Goal: Use online tool/utility: Utilize a website feature to perform a specific function

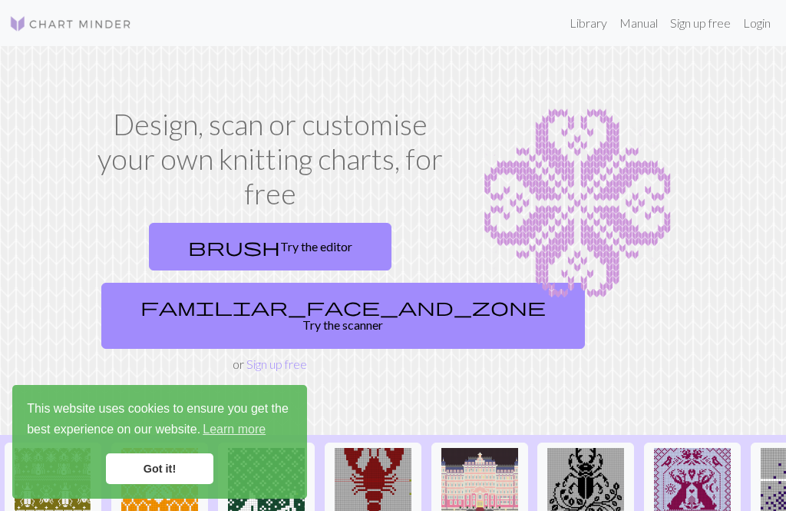
click at [164, 448] on div "This website uses cookies to ensure you get the best experience on our website.…" at bounding box center [159, 442] width 295 height 114
click at [174, 454] on link "Got it!" at bounding box center [159, 468] width 107 height 31
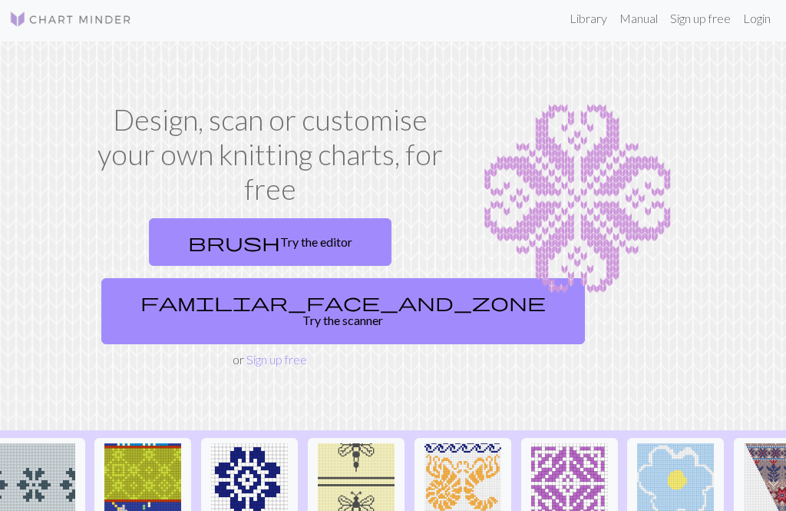
scroll to position [3, 0]
click at [282, 234] on link "brush Try the editor" at bounding box center [270, 244] width 243 height 48
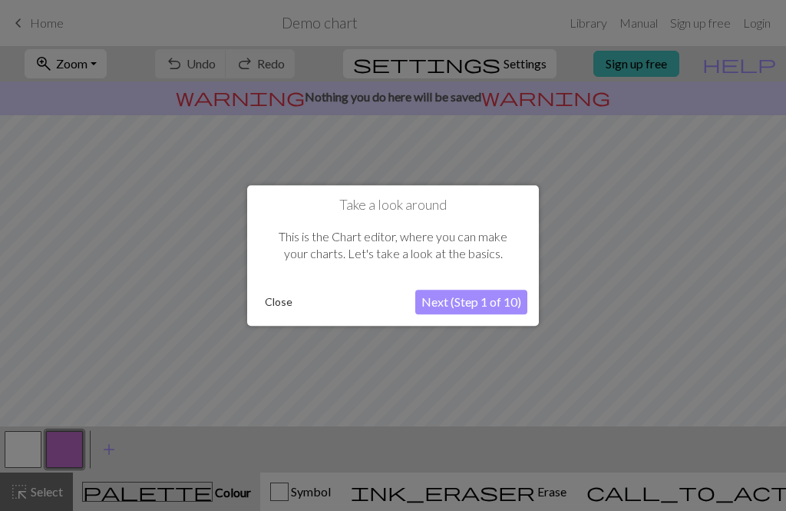
click at [474, 296] on button "Next (Step 1 of 10)" at bounding box center [471, 301] width 112 height 25
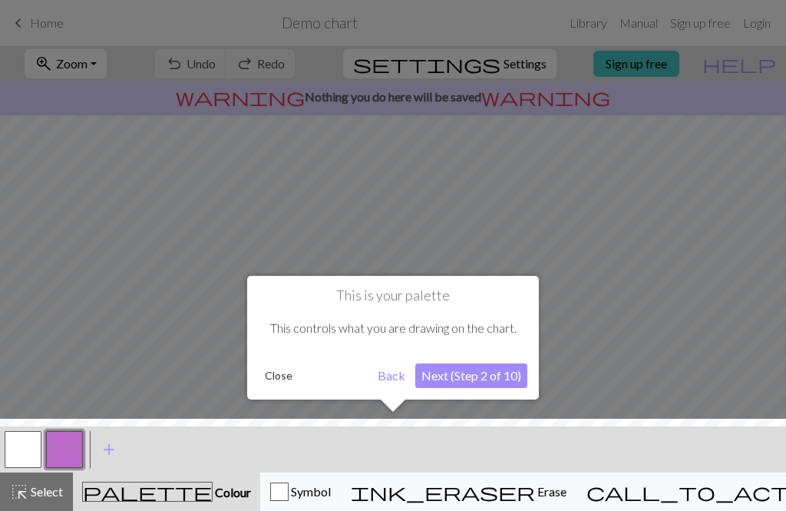
click at [385, 370] on button "Back" at bounding box center [392, 375] width 40 height 25
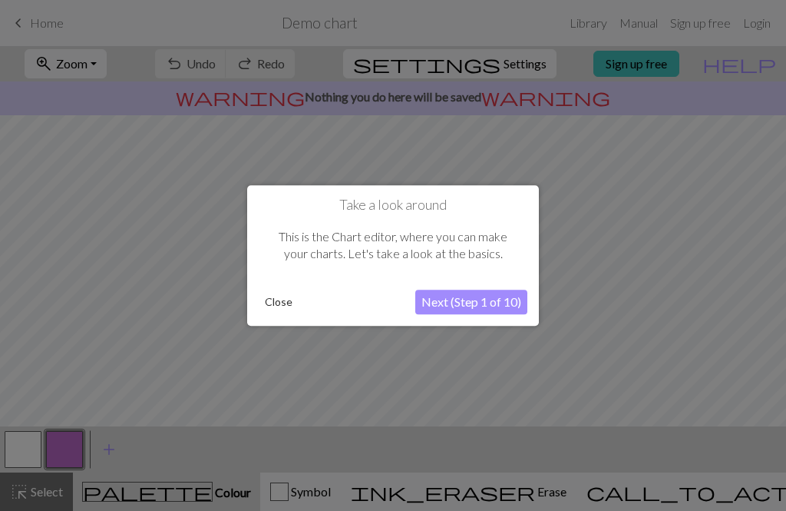
click at [482, 297] on button "Next (Step 1 of 10)" at bounding box center [471, 301] width 112 height 25
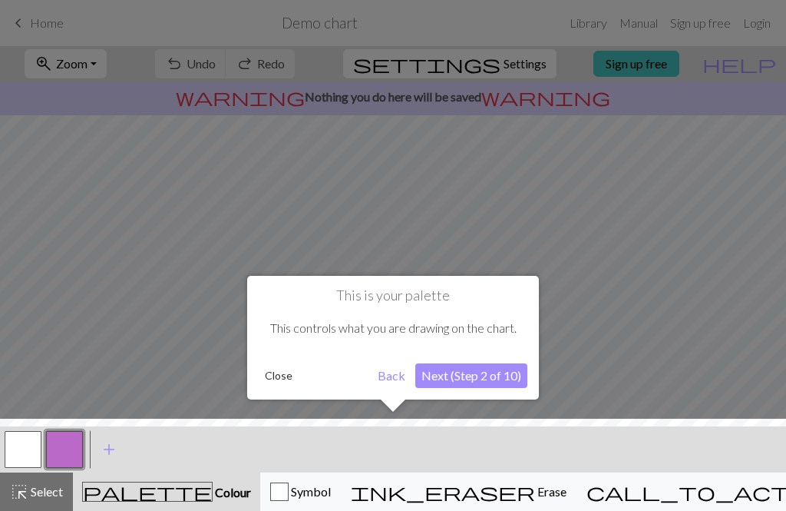
click at [496, 372] on button "Next (Step 2 of 10)" at bounding box center [471, 375] width 112 height 25
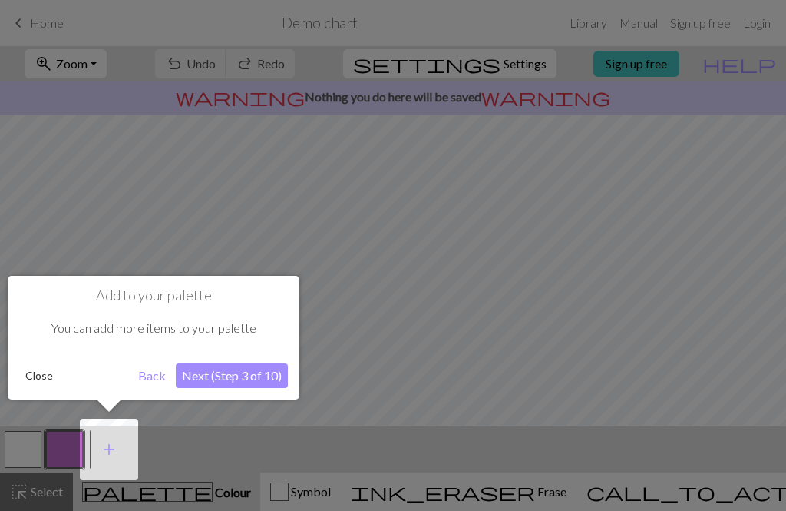
click at [246, 373] on button "Next (Step 3 of 10)" at bounding box center [232, 375] width 112 height 25
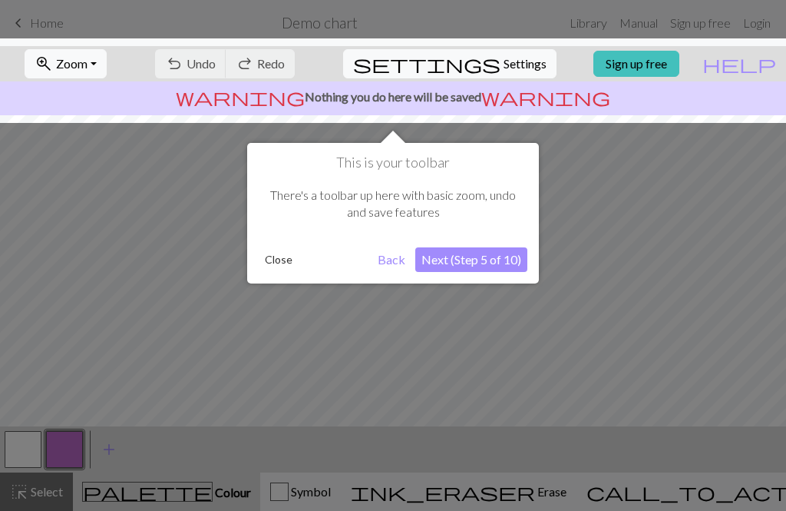
click at [481, 256] on button "Next (Step 5 of 10)" at bounding box center [471, 259] width 112 height 25
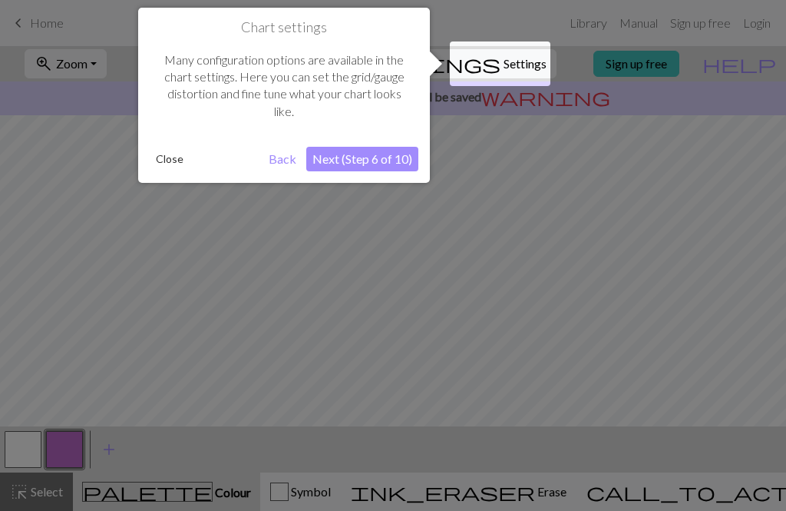
click at [365, 155] on button "Next (Step 6 of 10)" at bounding box center [362, 159] width 112 height 25
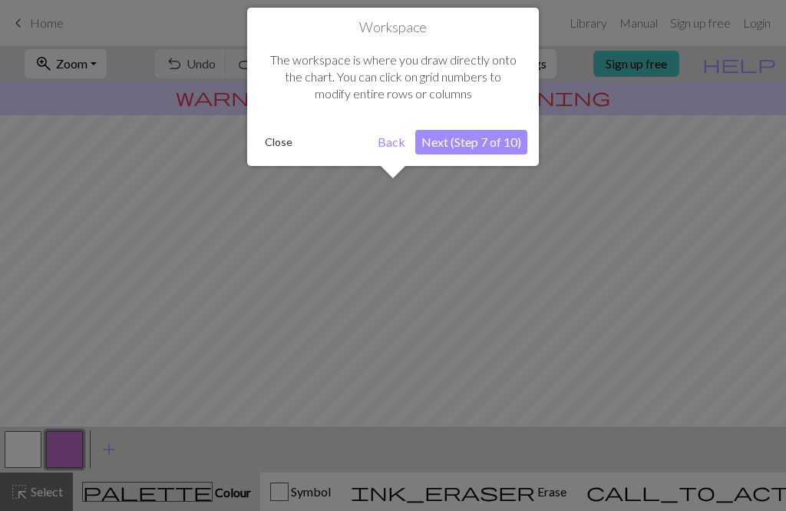
scroll to position [92, 0]
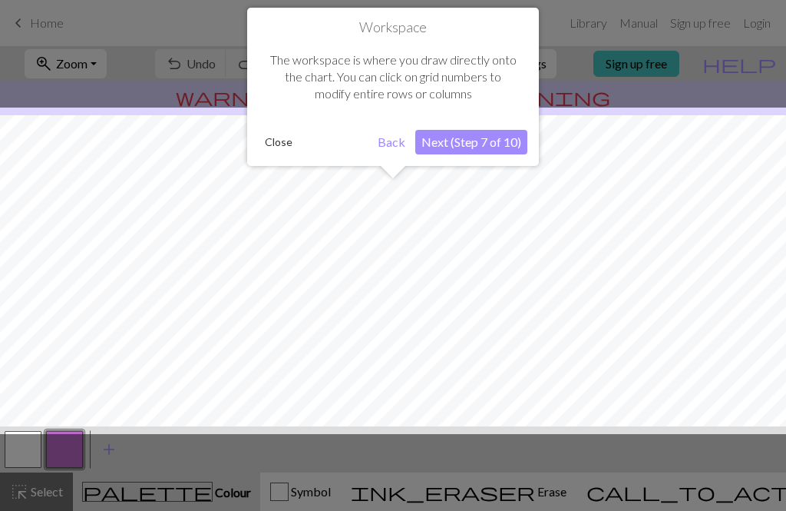
click at [484, 130] on button "Next (Step 7 of 10)" at bounding box center [471, 142] width 112 height 25
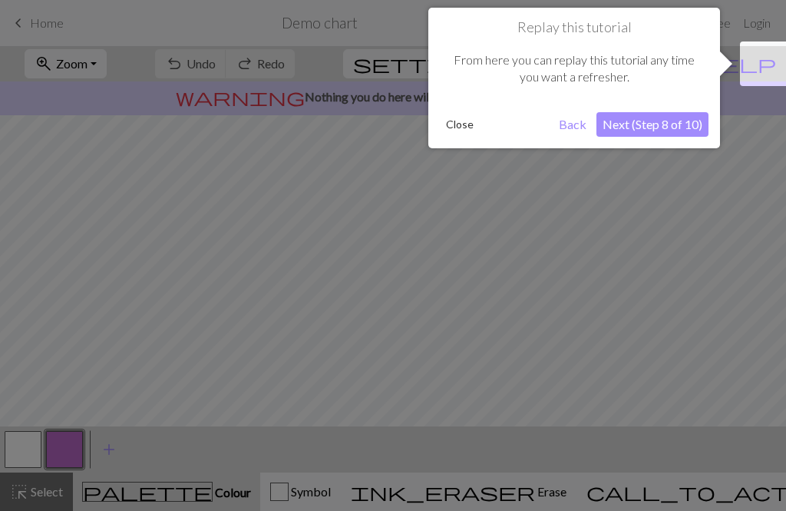
click at [659, 116] on button "Next (Step 8 of 10)" at bounding box center [653, 124] width 112 height 25
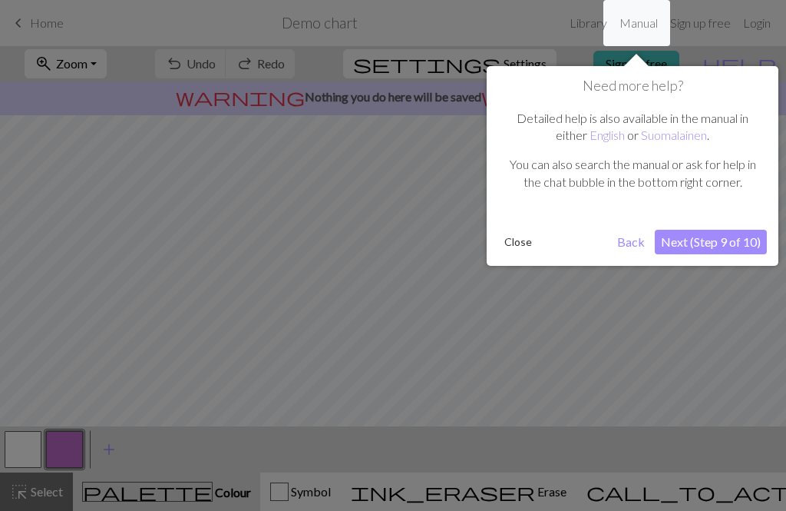
click at [714, 236] on button "Next (Step 9 of 10)" at bounding box center [711, 242] width 112 height 25
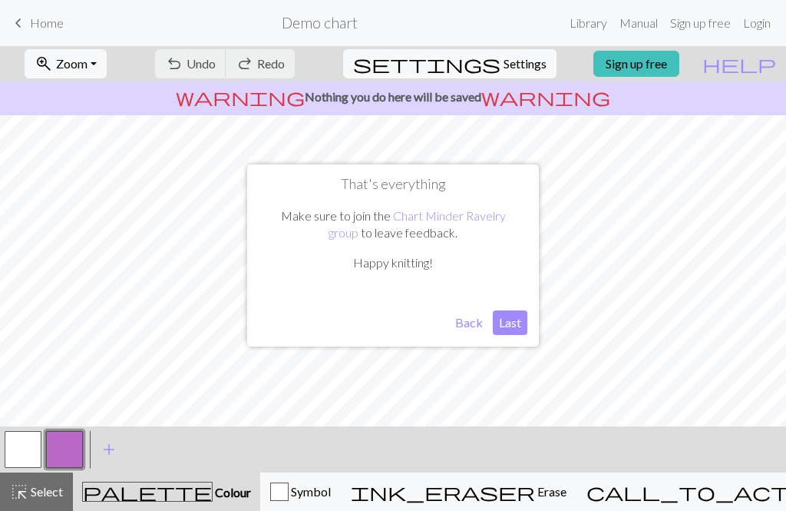
click at [514, 314] on button "Last" at bounding box center [510, 322] width 35 height 25
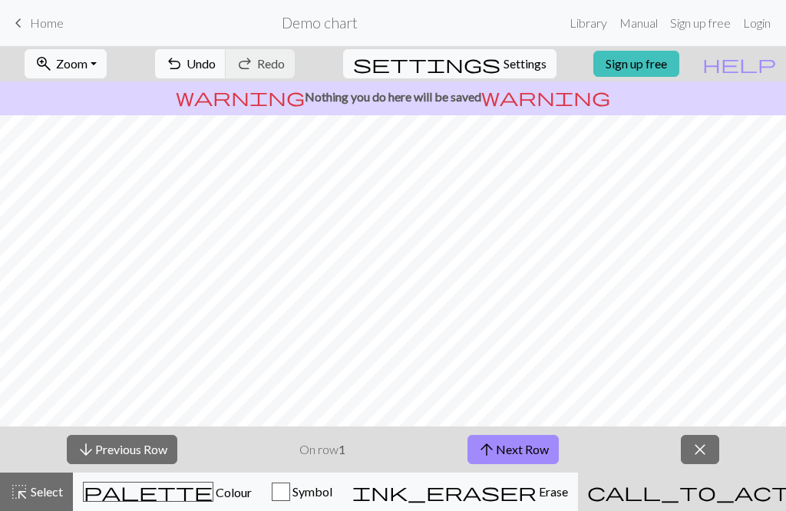
click at [511, 451] on button "arrow_upward Next Row" at bounding box center [513, 449] width 91 height 29
click at [504, 453] on button "arrow_upward Next Row" at bounding box center [513, 449] width 91 height 29
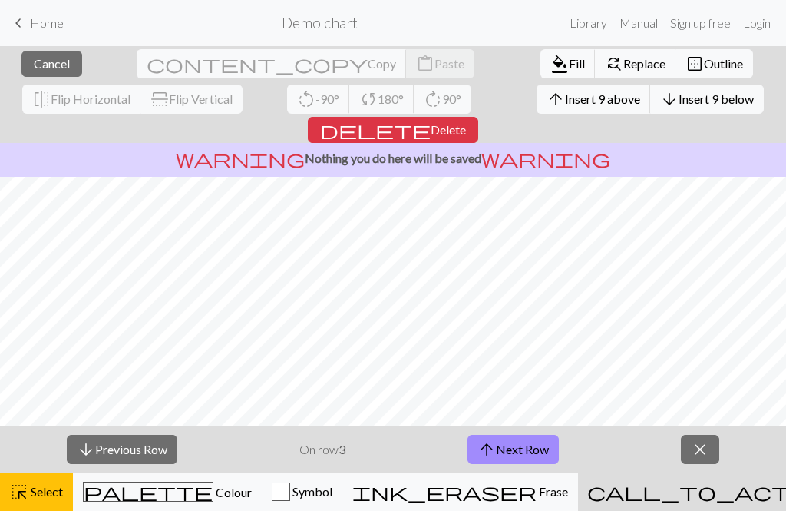
click at [154, 443] on button "arrow_downward Previous Row" at bounding box center [122, 449] width 111 height 29
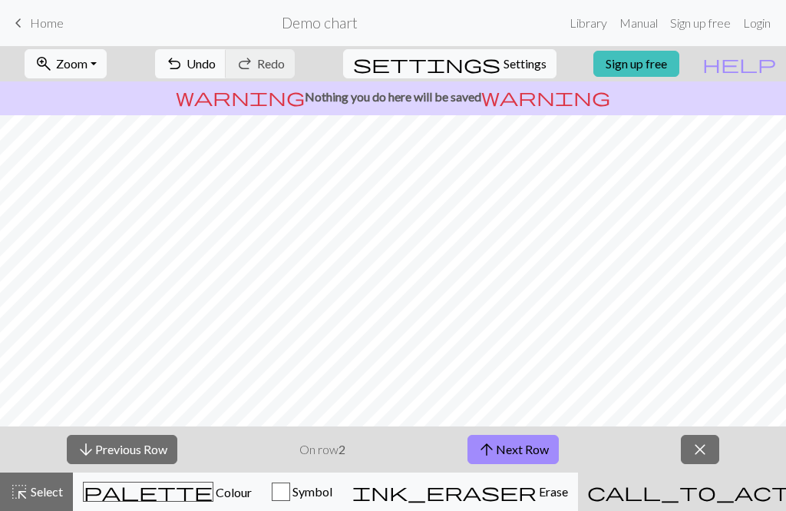
click at [213, 488] on span "Colour" at bounding box center [232, 491] width 38 height 15
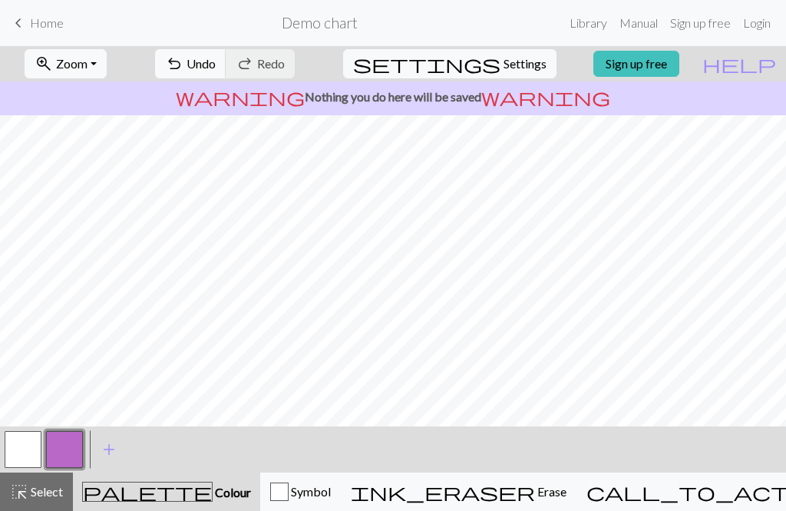
click at [107, 448] on span "add" at bounding box center [109, 448] width 18 height 21
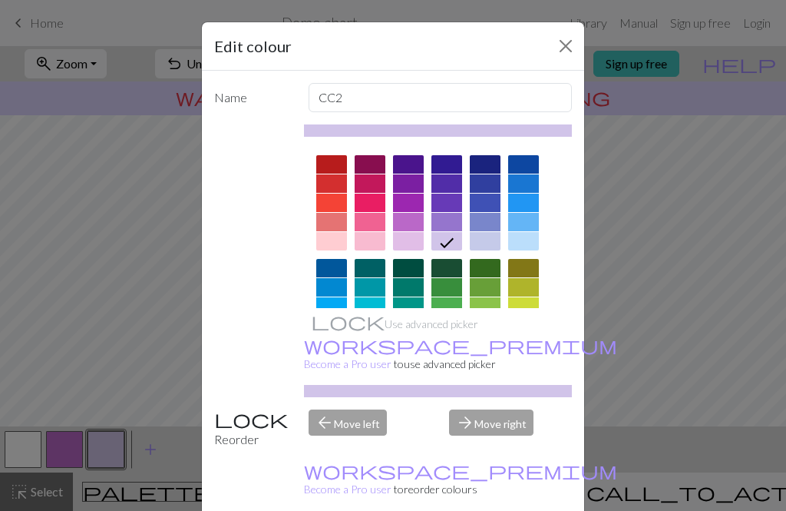
click at [444, 303] on div at bounding box center [446, 306] width 31 height 18
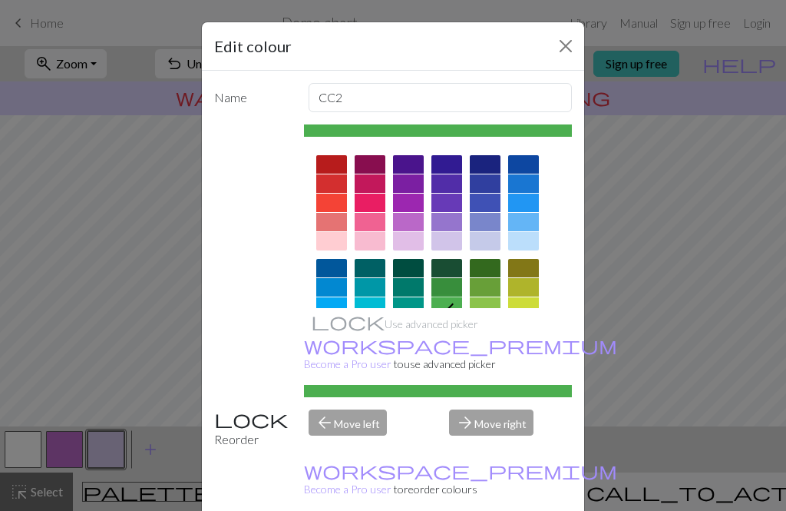
click at [560, 48] on button "Close" at bounding box center [566, 46] width 25 height 25
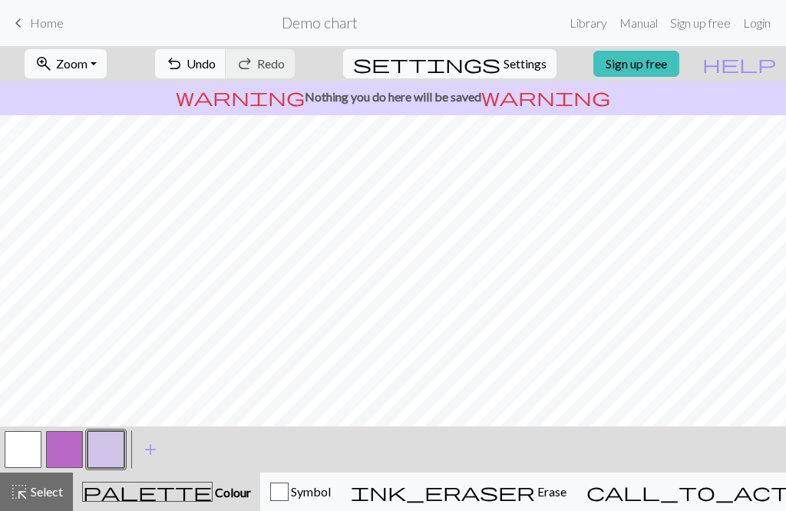
click at [331, 494] on span "Symbol" at bounding box center [310, 491] width 42 height 15
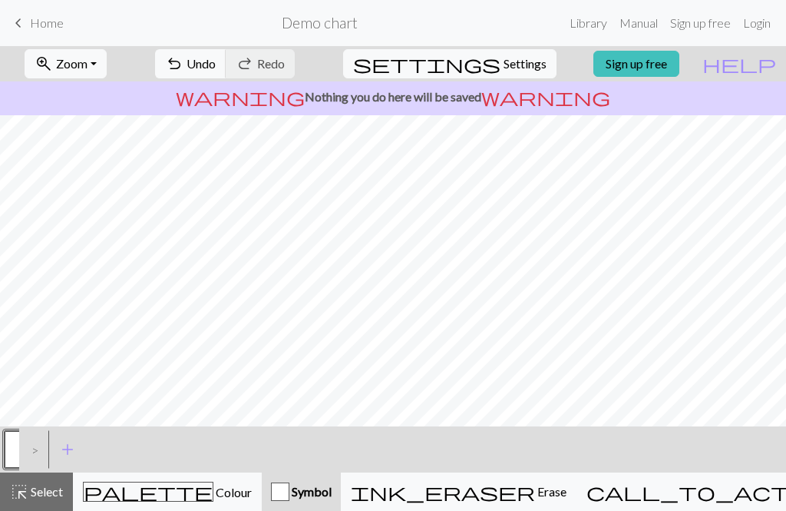
click at [35, 450] on div ">" at bounding box center [31, 448] width 25 height 41
click at [65, 445] on span "add" at bounding box center [67, 448] width 18 height 21
click at [68, 448] on button "button" at bounding box center [64, 449] width 37 height 37
click at [510, 504] on button "ink_eraser Erase Erase" at bounding box center [459, 491] width 236 height 38
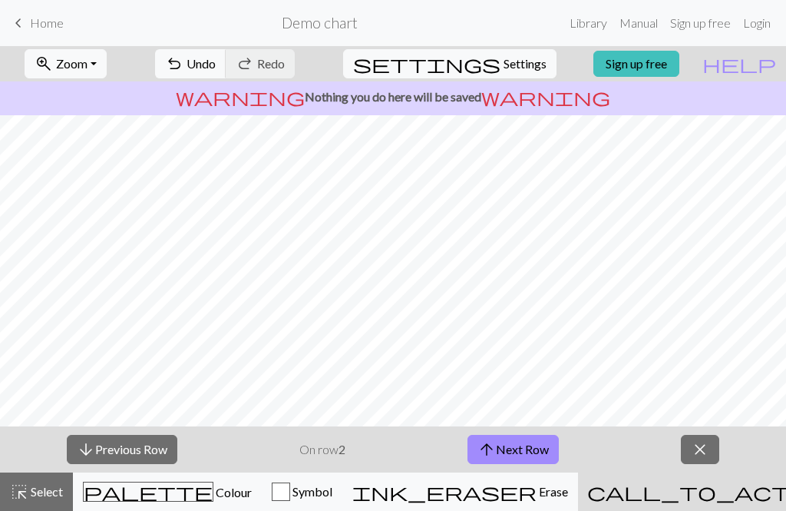
click at [154, 448] on button "arrow_downward Previous Row" at bounding box center [122, 449] width 111 height 29
click at [695, 449] on span "close" at bounding box center [700, 448] width 18 height 21
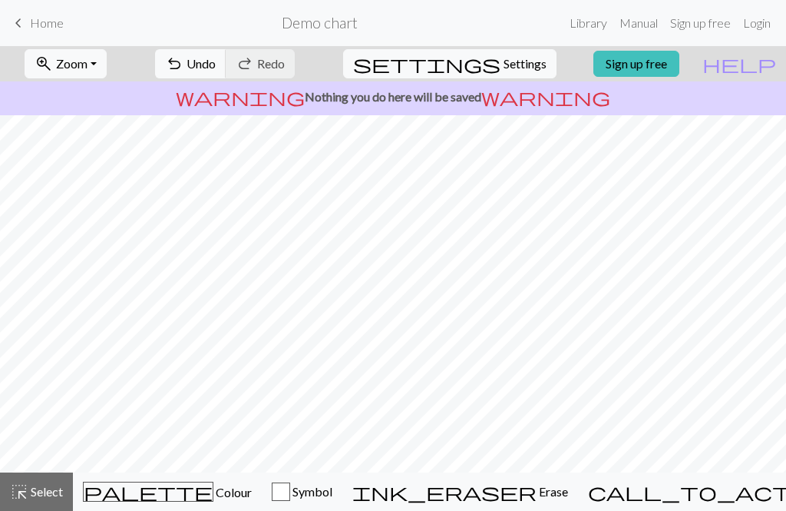
click at [516, 62] on span "Settings" at bounding box center [525, 64] width 43 height 18
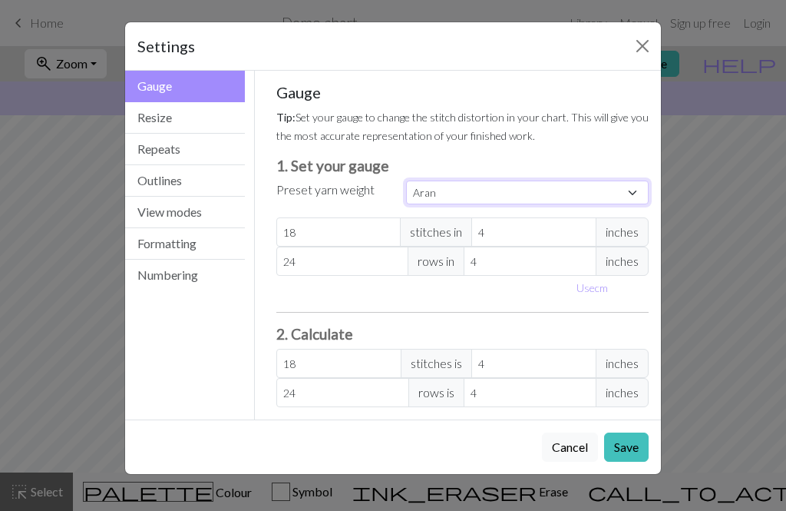
click at [630, 190] on select "Custom Square Lace Light Fingering Fingering Sport Double knit Worsted Aran Bul…" at bounding box center [527, 192] width 243 height 24
select select "dk"
type input "22"
type input "30"
type input "22"
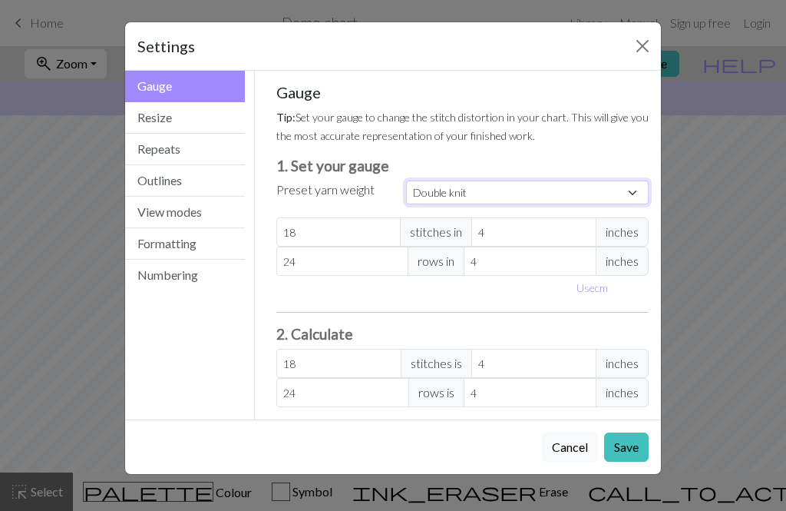
type input "30"
click at [605, 189] on select "Custom Square Lace Light Fingering Fingering Sport Double knit Worsted Aran Bul…" at bounding box center [527, 192] width 243 height 24
select select "aran"
type input "18"
type input "24"
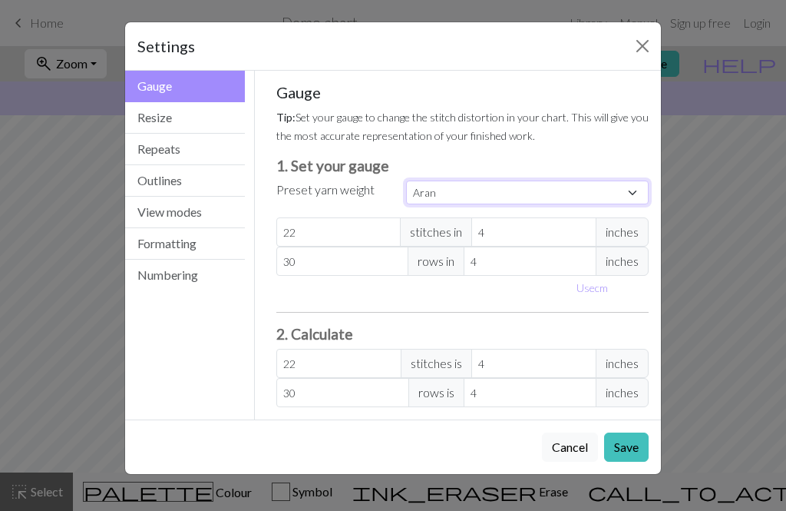
type input "18"
type input "24"
click at [560, 187] on select "Custom Square Lace Light Fingering Fingering Sport Double knit Worsted Aran Bul…" at bounding box center [527, 192] width 243 height 24
select select "dk"
type input "22"
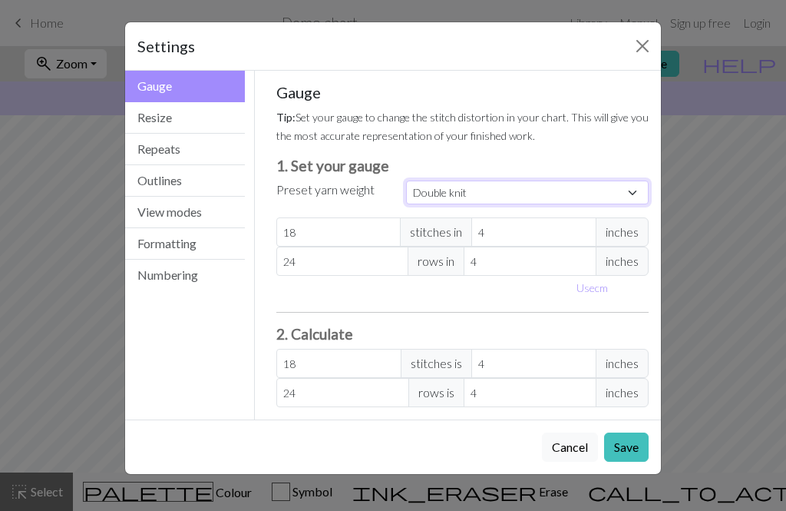
type input "30"
type input "22"
type input "30"
click at [214, 111] on button "Resize" at bounding box center [185, 117] width 120 height 31
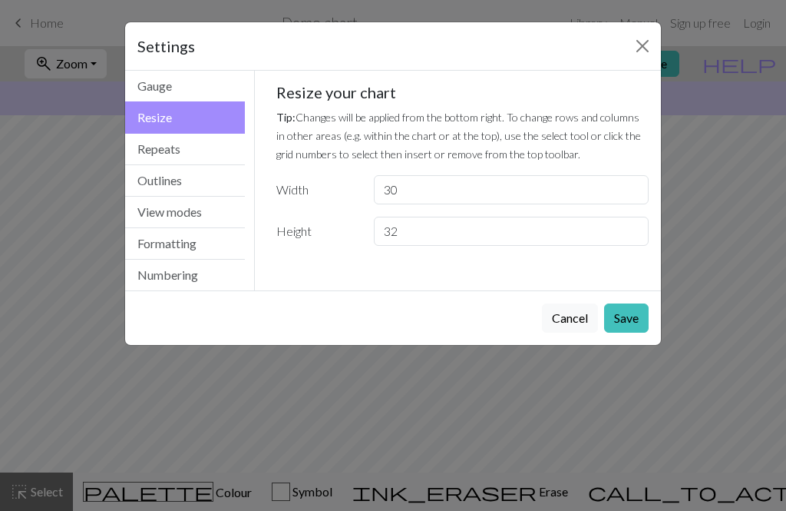
click at [220, 151] on button "Repeats" at bounding box center [185, 149] width 120 height 31
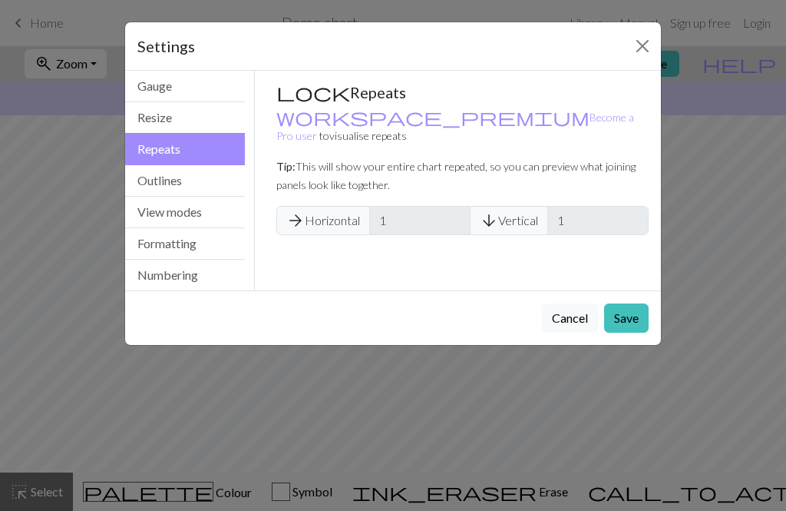
click at [227, 180] on button "Outlines" at bounding box center [185, 180] width 120 height 31
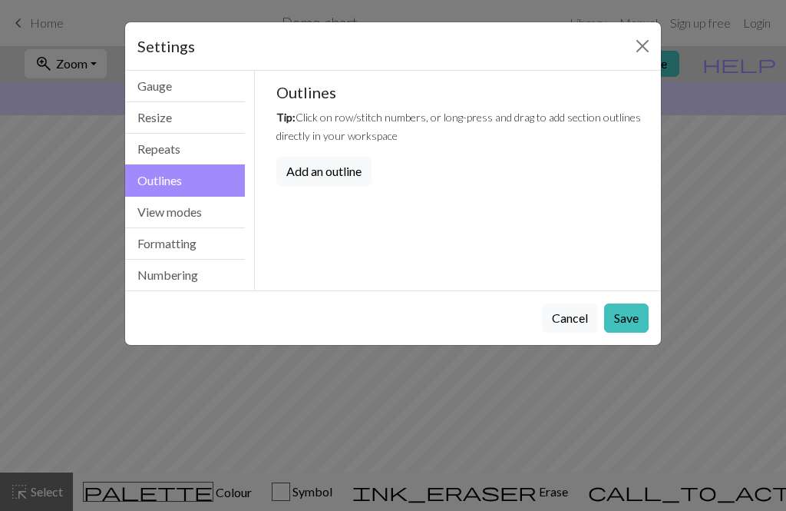
click at [230, 203] on button "View modes" at bounding box center [185, 212] width 120 height 31
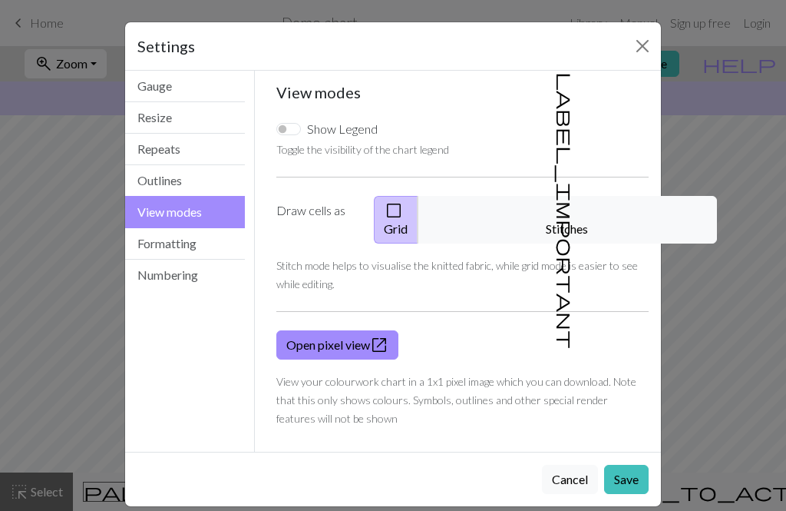
click at [556, 205] on span "label_important" at bounding box center [565, 210] width 21 height 276
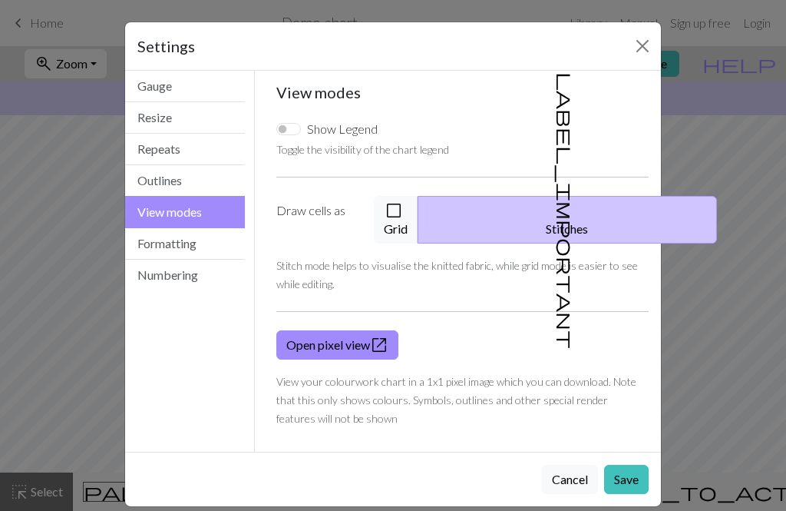
click at [418, 209] on button "check_box_outline_blank Grid" at bounding box center [396, 220] width 45 height 48
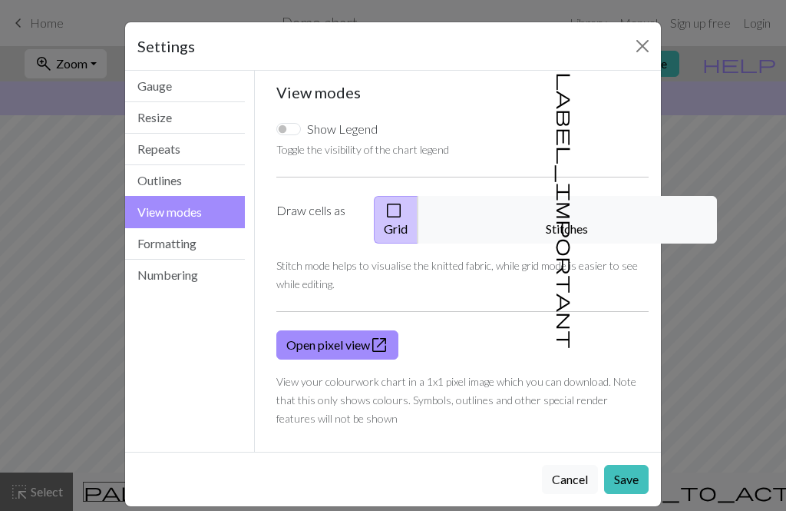
click at [198, 239] on button "Formatting" at bounding box center [185, 243] width 120 height 31
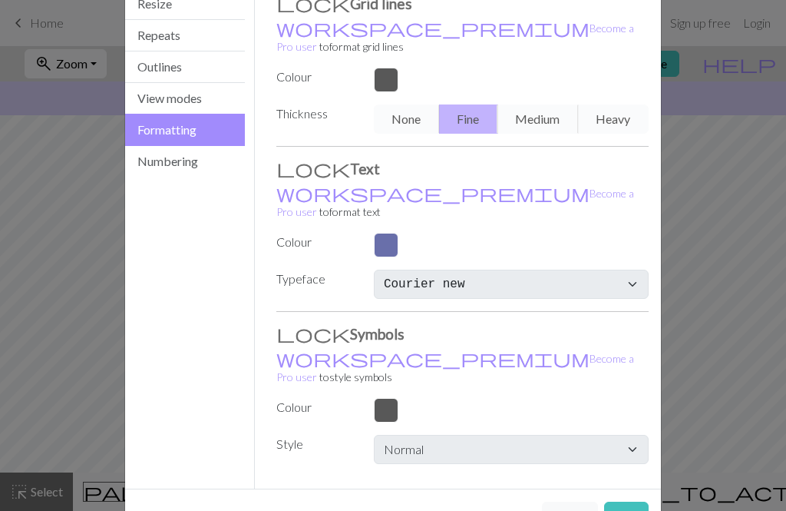
scroll to position [113, 0]
click at [196, 164] on button "Numbering" at bounding box center [185, 162] width 120 height 31
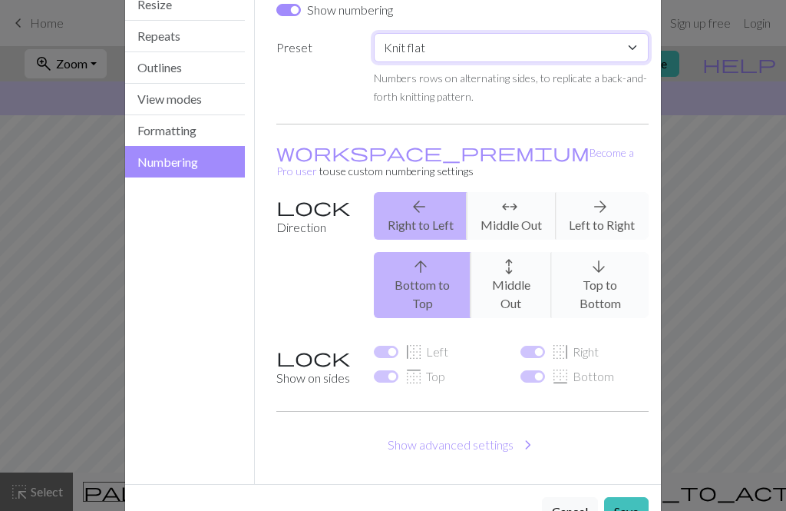
click at [628, 40] on select "Custom Knit flat Knit in the round Lace knitting Cross stitch" at bounding box center [511, 47] width 275 height 29
click at [464, 430] on button "Show advanced settings chevron_right" at bounding box center [462, 444] width 373 height 29
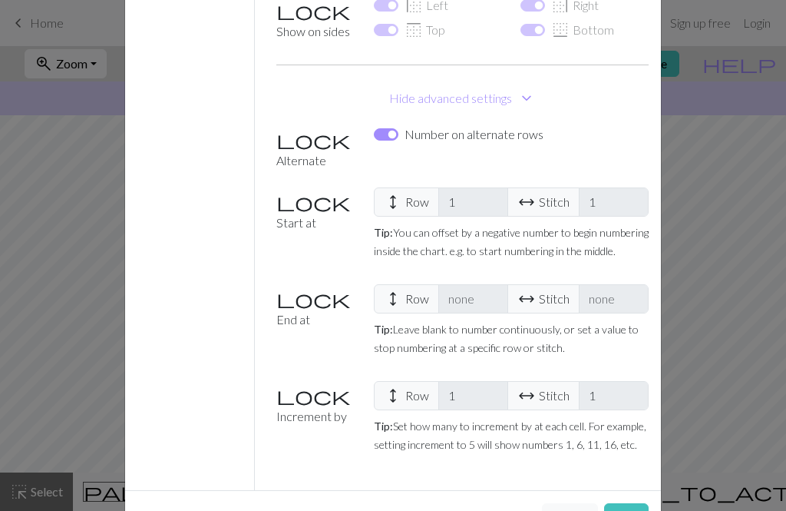
scroll to position [458, 0]
click at [567, 504] on button "Cancel" at bounding box center [570, 518] width 56 height 29
